Goal: Task Accomplishment & Management: Manage account settings

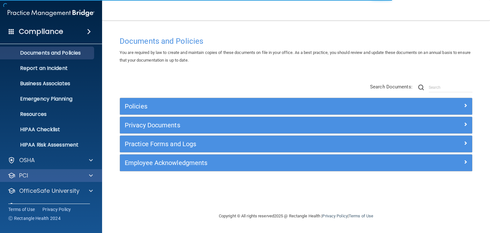
scroll to position [32, 0]
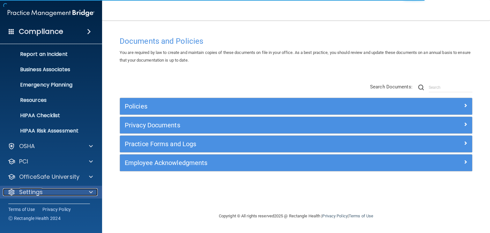
click at [73, 191] on div "Settings" at bounding box center [42, 192] width 79 height 8
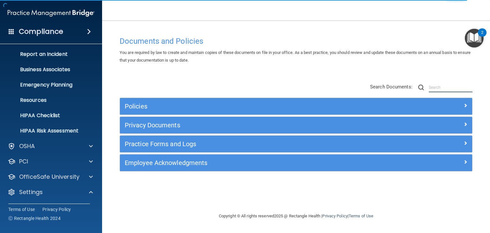
click at [448, 87] on input "text" at bounding box center [451, 88] width 44 height 10
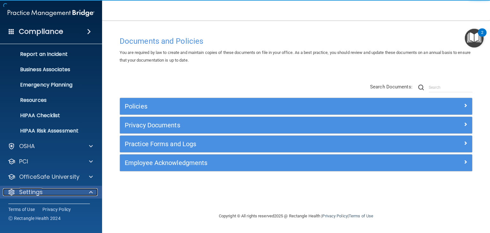
click at [72, 191] on div "Settings" at bounding box center [42, 192] width 79 height 8
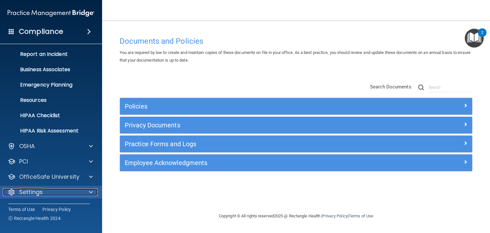
click at [86, 189] on div at bounding box center [90, 192] width 16 height 8
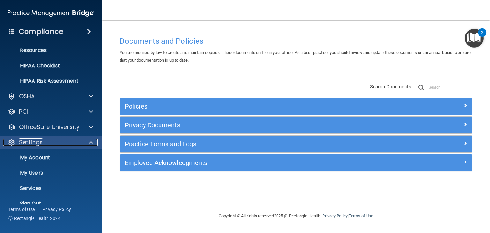
scroll to position [93, 0]
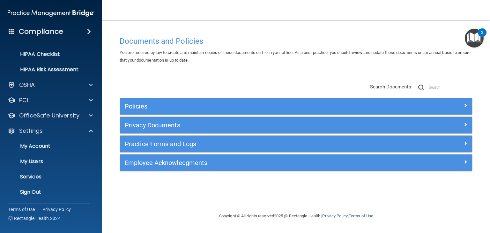
click at [25, 154] on ul "My Account My Users Services Sign Out" at bounding box center [52, 167] width 116 height 61
click at [28, 157] on link "My Users" at bounding box center [44, 161] width 101 height 13
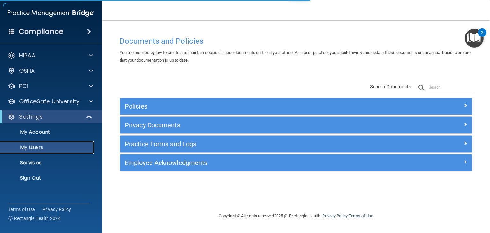
select select "20"
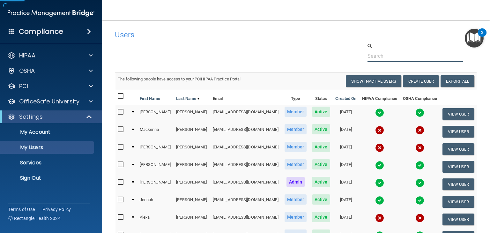
click at [395, 57] on input "text" at bounding box center [415, 56] width 95 height 12
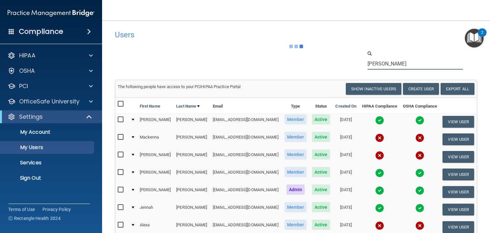
type input "[PERSON_NAME]"
